Goal: Find contact information: Find contact information

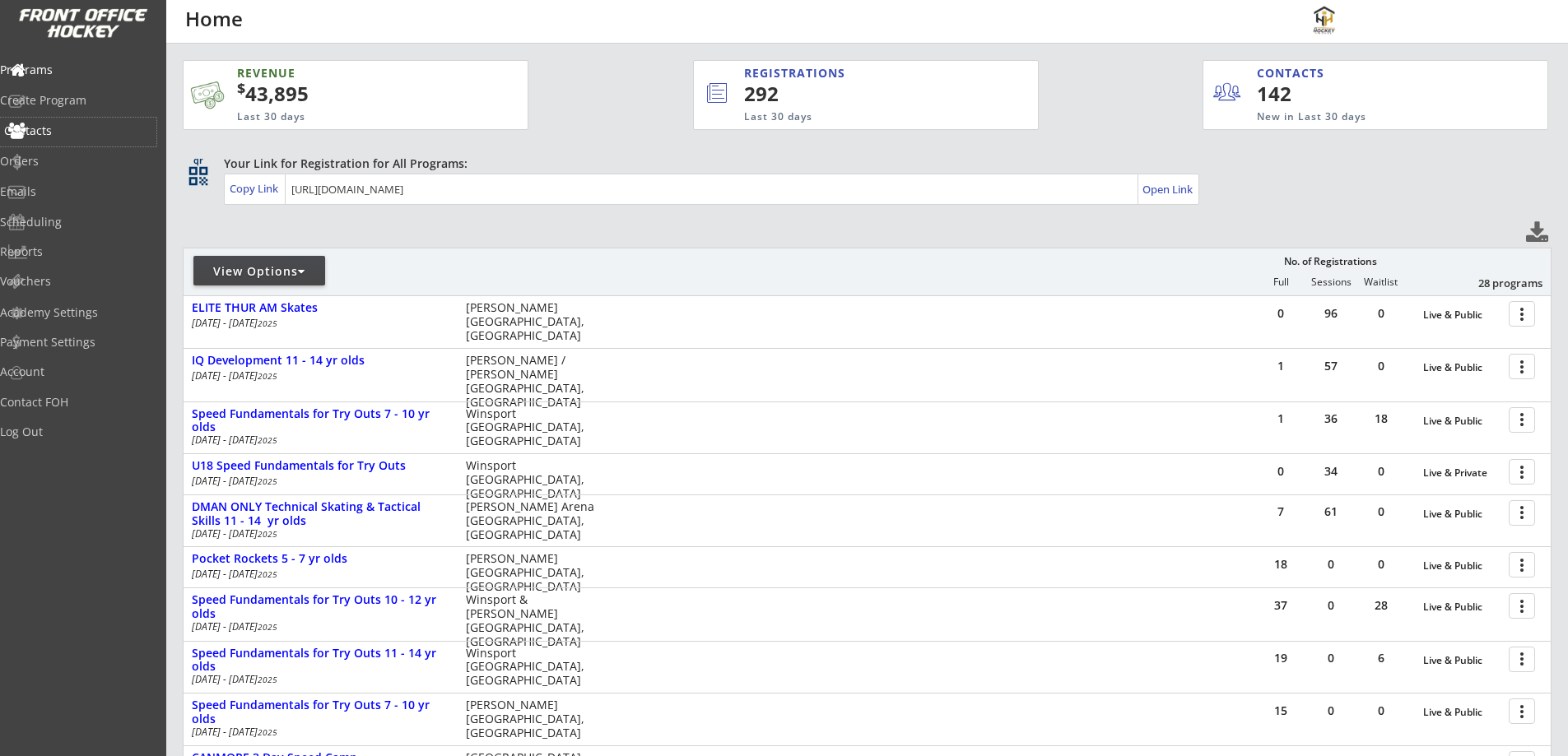
click at [64, 128] on div "Contacts" at bounding box center [78, 131] width 148 height 12
select select ""Players""
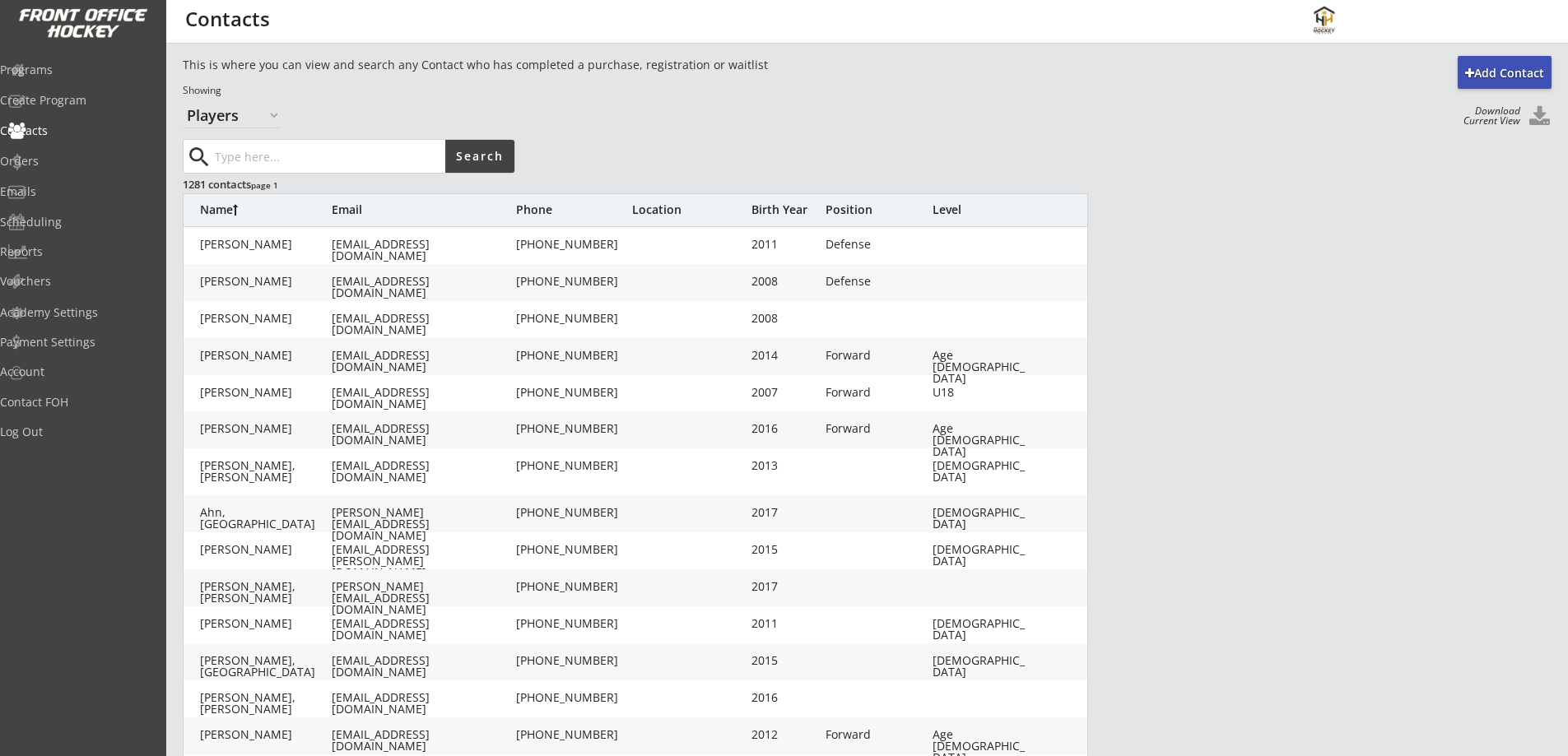
click at [291, 157] on input "input" at bounding box center [328, 156] width 234 height 33
paste input "[EMAIL_ADDRESS][DOMAIN_NAME]"
type input "[EMAIL_ADDRESS][DOMAIN_NAME]"
click at [481, 156] on button "Search" at bounding box center [480, 156] width 69 height 33
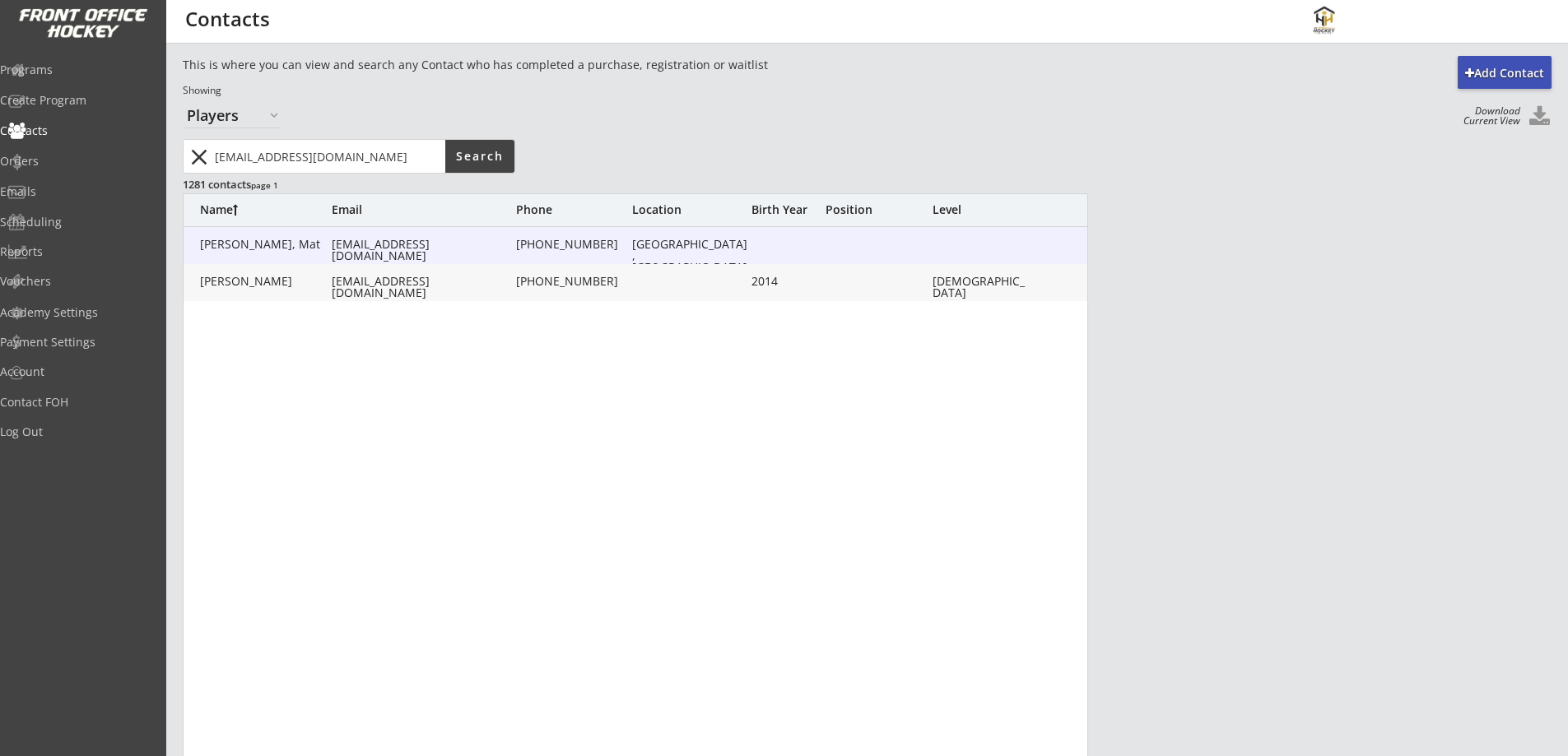
click at [457, 235] on div "[PERSON_NAME], Mat [EMAIL_ADDRESS][DOMAIN_NAME] [PHONE_NUMBER] [GEOGRAPHIC_DATA…" at bounding box center [636, 245] width 905 height 37
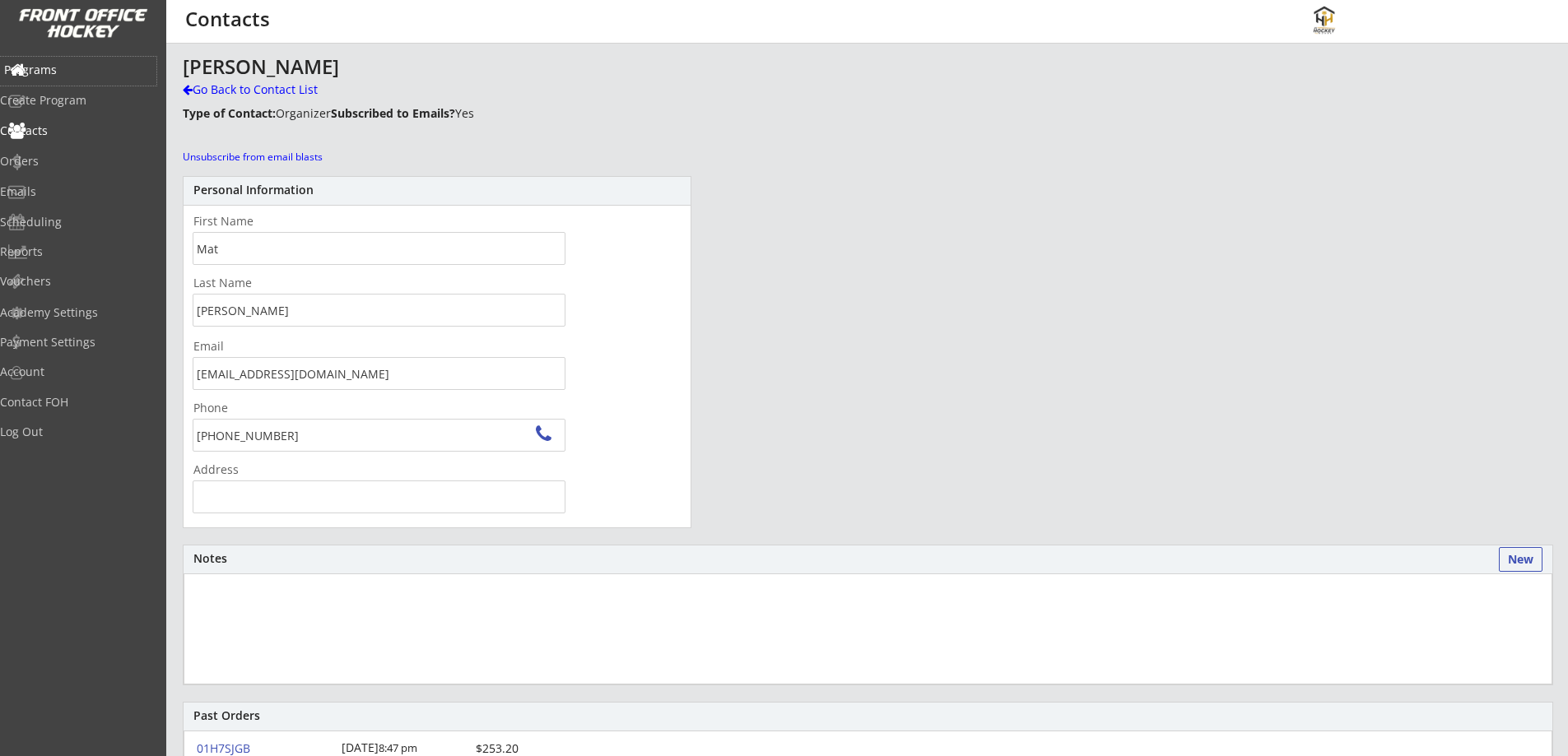
click at [74, 70] on div "Programs" at bounding box center [78, 70] width 148 height 12
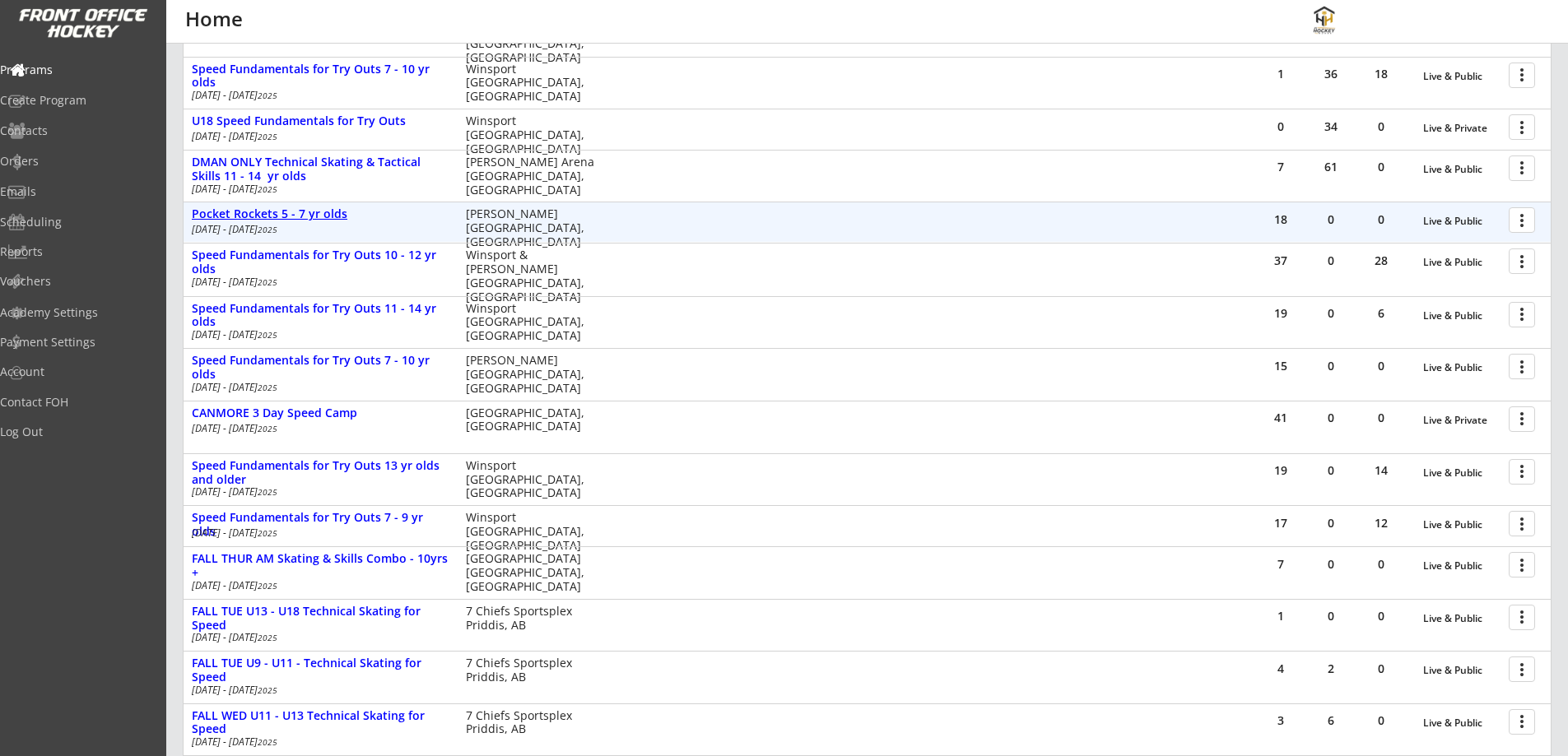
scroll to position [470, 0]
